Goal: Information Seeking & Learning: Learn about a topic

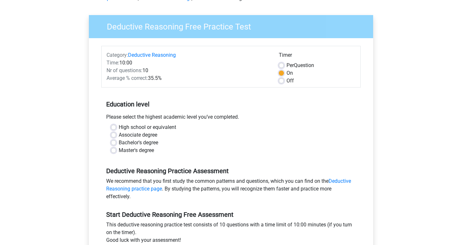
scroll to position [39, 0]
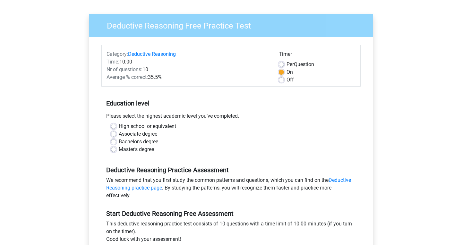
click at [119, 150] on label "Master's degree" at bounding box center [136, 150] width 35 height 8
click at [115, 150] on input "Master's degree" at bounding box center [113, 149] width 5 height 6
radio input "true"
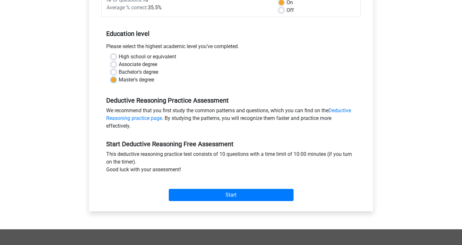
scroll to position [125, 0]
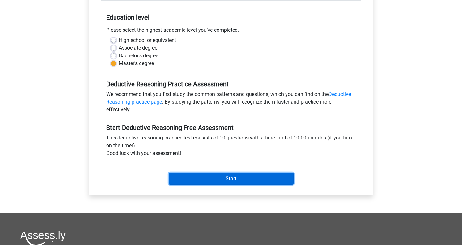
click at [239, 181] on input "Start" at bounding box center [231, 179] width 125 height 12
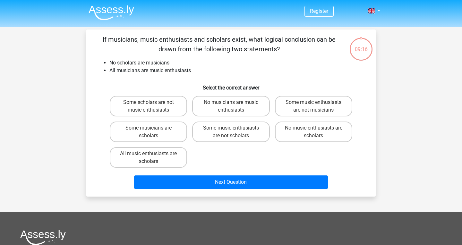
click at [316, 130] on input "No music enthusiasts are scholars" at bounding box center [316, 130] width 4 height 4
radio input "true"
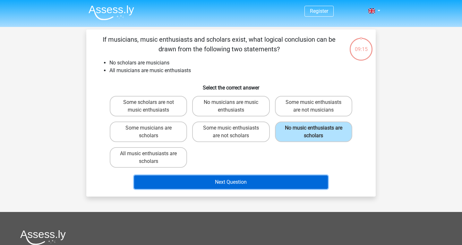
click at [254, 183] on button "Next Question" at bounding box center [231, 182] width 194 height 13
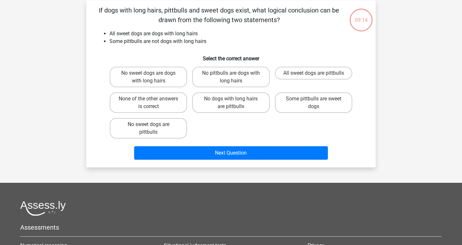
scroll to position [30, 0]
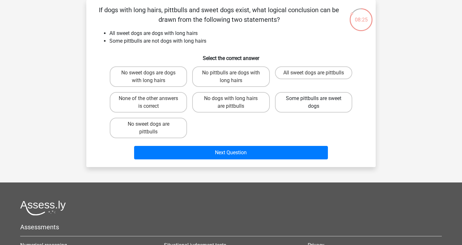
click at [316, 107] on label "Some pittbulls are sweet dogs" at bounding box center [313, 102] width 77 height 21
click at [316, 103] on input "Some pittbulls are sweet dogs" at bounding box center [316, 101] width 4 height 4
radio input "true"
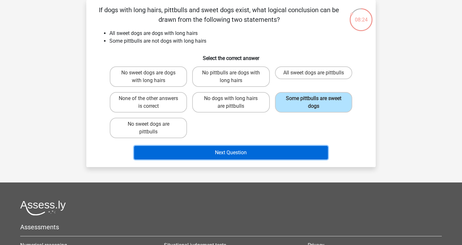
click at [287, 152] on button "Next Question" at bounding box center [231, 152] width 194 height 13
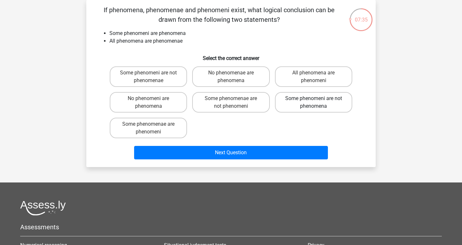
click at [333, 108] on label "Some phenomeni are not phenomena" at bounding box center [313, 102] width 77 height 21
click at [318, 103] on input "Some phenomeni are not phenomena" at bounding box center [316, 101] width 4 height 4
radio input "true"
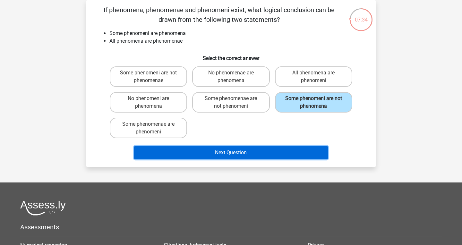
click at [262, 149] on button "Next Question" at bounding box center [231, 152] width 194 height 13
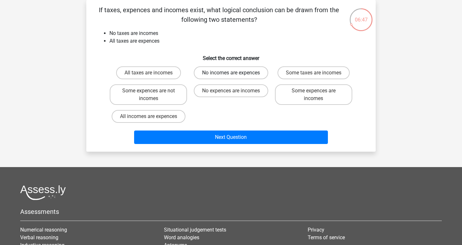
click at [217, 71] on label "No incomes are expences" at bounding box center [231, 72] width 74 height 13
click at [231, 73] on input "No incomes are expences" at bounding box center [233, 75] width 4 height 4
radio input "true"
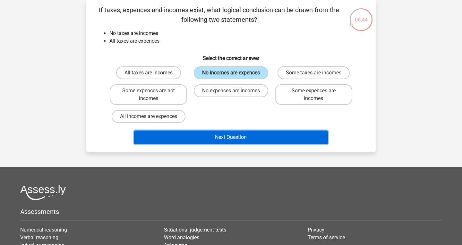
click at [225, 137] on button "Next Question" at bounding box center [231, 137] width 194 height 13
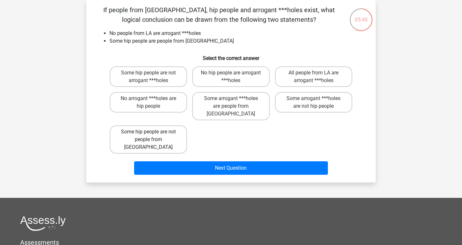
click at [148, 126] on label "Some hip people are not people from [GEOGRAPHIC_DATA]" at bounding box center [148, 140] width 77 height 28
click at [149, 132] on input "Some hip people are not people from [GEOGRAPHIC_DATA]" at bounding box center [151, 134] width 4 height 4
radio input "true"
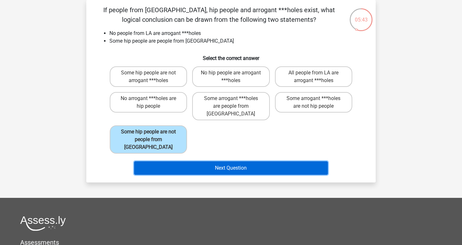
click at [251, 161] on button "Next Question" at bounding box center [231, 167] width 194 height 13
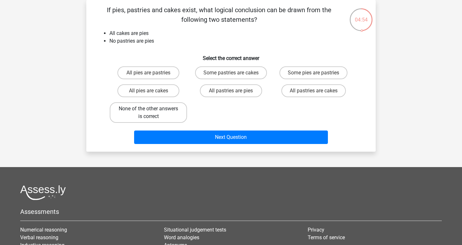
click at [150, 115] on label "None of the other answers is correct" at bounding box center [148, 112] width 77 height 21
click at [150, 113] on input "None of the other answers is correct" at bounding box center [151, 111] width 4 height 4
radio input "true"
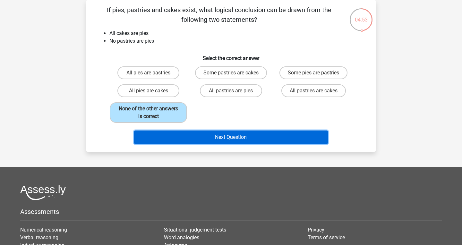
click at [246, 139] on button "Next Question" at bounding box center [231, 137] width 194 height 13
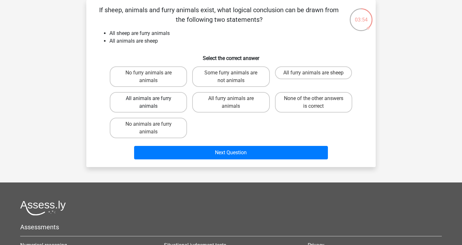
click at [156, 104] on label "All animals are furry animals" at bounding box center [148, 102] width 77 height 21
click at [153, 103] on input "All animals are furry animals" at bounding box center [151, 101] width 4 height 4
radio input "true"
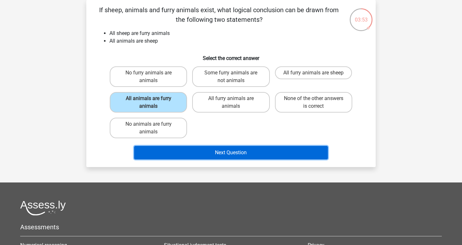
click at [238, 151] on button "Next Question" at bounding box center [231, 152] width 194 height 13
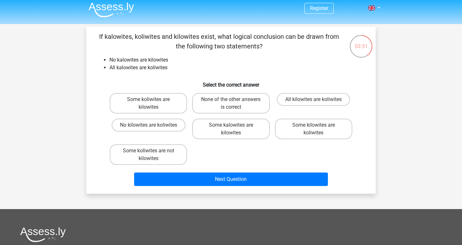
scroll to position [1, 0]
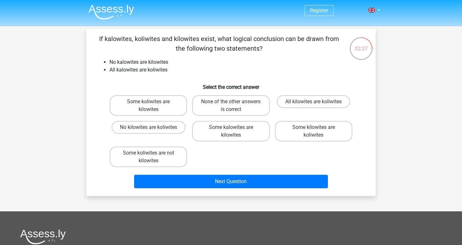
click at [235, 102] on input "None of the other answers is correct" at bounding box center [233, 104] width 4 height 4
radio input "true"
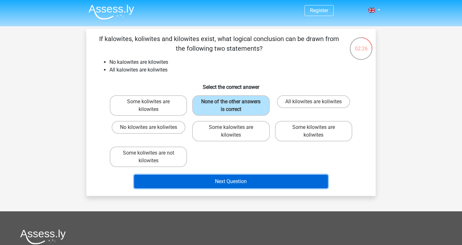
click at [255, 182] on button "Next Question" at bounding box center [231, 181] width 194 height 13
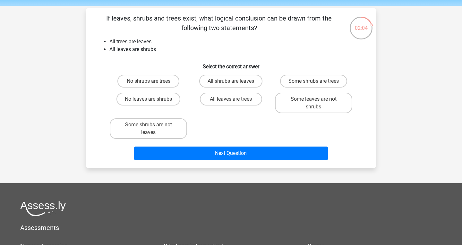
scroll to position [22, 0]
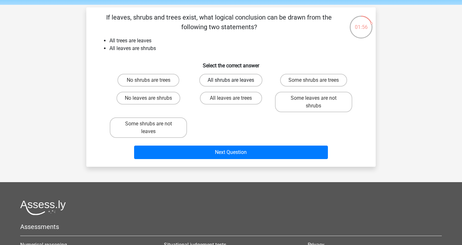
click at [237, 82] on label "All shrubs are leaves" at bounding box center [230, 80] width 63 height 13
click at [235, 82] on input "All shrubs are leaves" at bounding box center [233, 82] width 4 height 4
radio input "true"
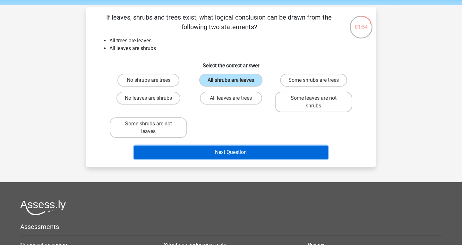
click at [233, 155] on button "Next Question" at bounding box center [231, 152] width 194 height 13
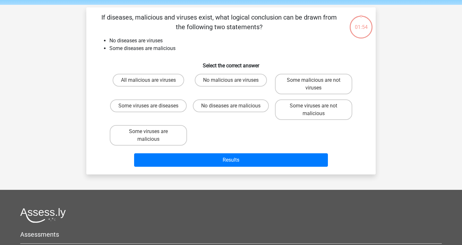
scroll to position [30, 0]
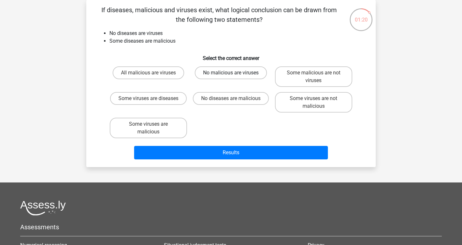
click at [224, 74] on label "No malicious are viruses" at bounding box center [231, 72] width 72 height 13
click at [231, 74] on input "No malicious are viruses" at bounding box center [233, 75] width 4 height 4
radio input "true"
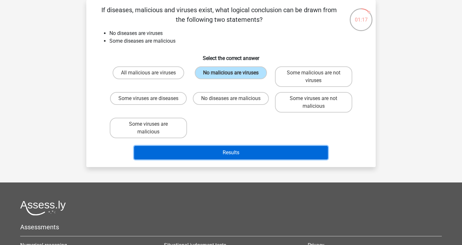
click at [234, 159] on button "Results" at bounding box center [231, 152] width 194 height 13
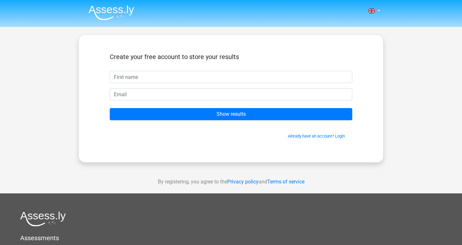
click at [208, 77] on input "text" at bounding box center [231, 77] width 243 height 12
type input "Victoria"
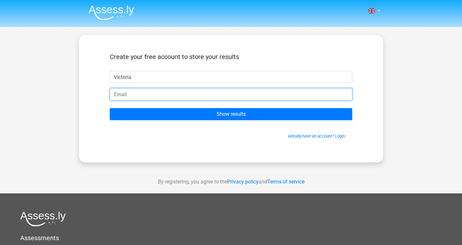
click at [156, 93] on input "email" at bounding box center [231, 94] width 243 height 12
type input "vixwood24@gmail.com"
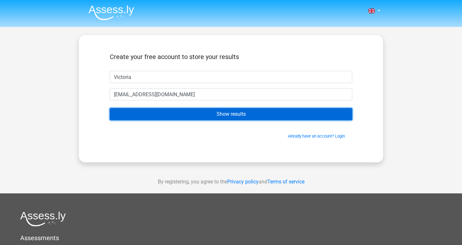
click at [207, 111] on input "Show results" at bounding box center [231, 114] width 243 height 12
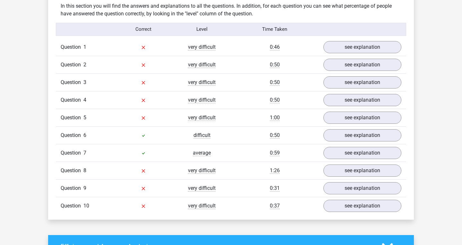
scroll to position [502, 0]
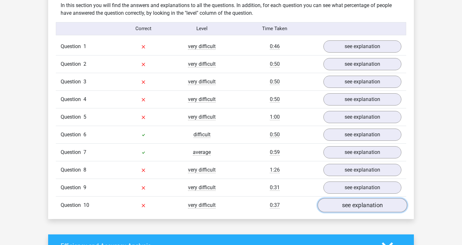
click at [363, 208] on link "see explanation" at bounding box center [363, 205] width 90 height 14
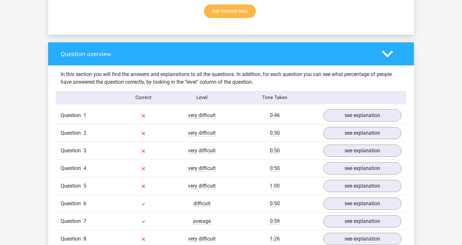
scroll to position [430, 0]
